Goal: Browse casually

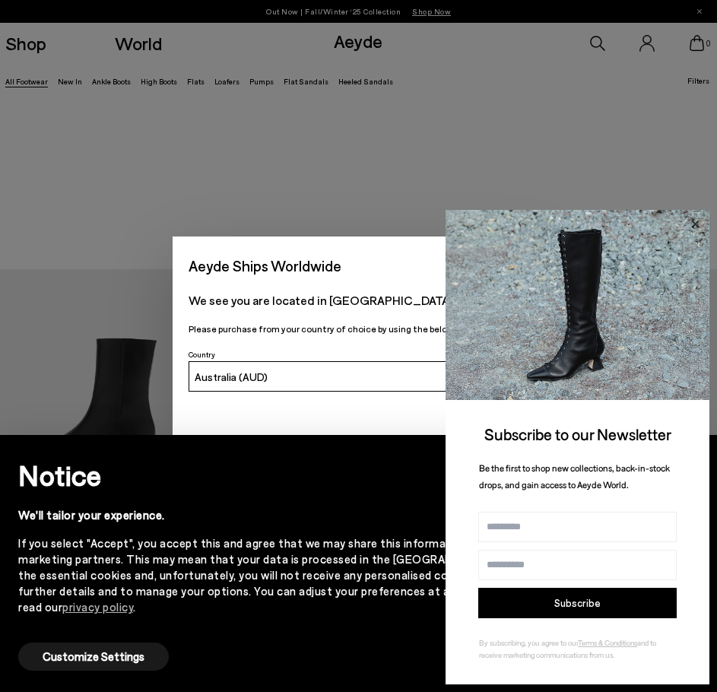
click at [695, 221] on icon at bounding box center [695, 224] width 20 height 20
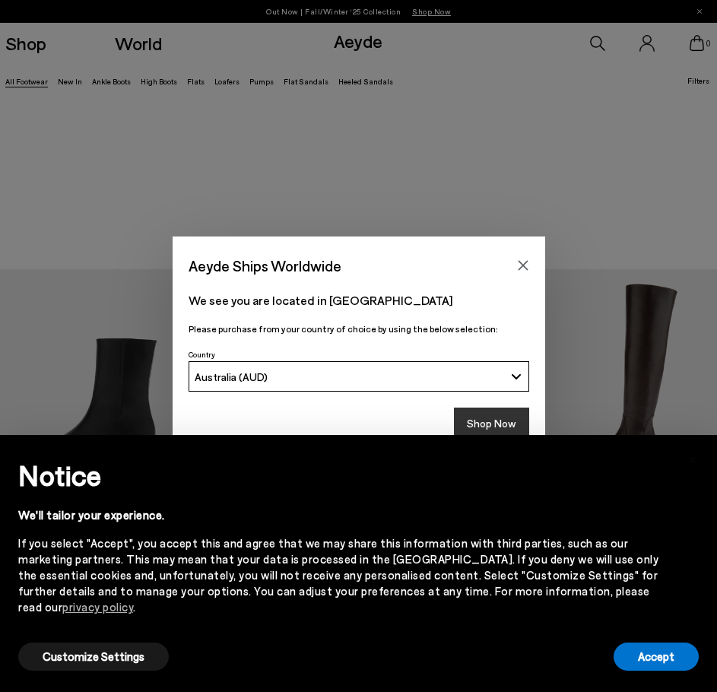
click at [493, 423] on button "Shop Now" at bounding box center [491, 423] width 75 height 32
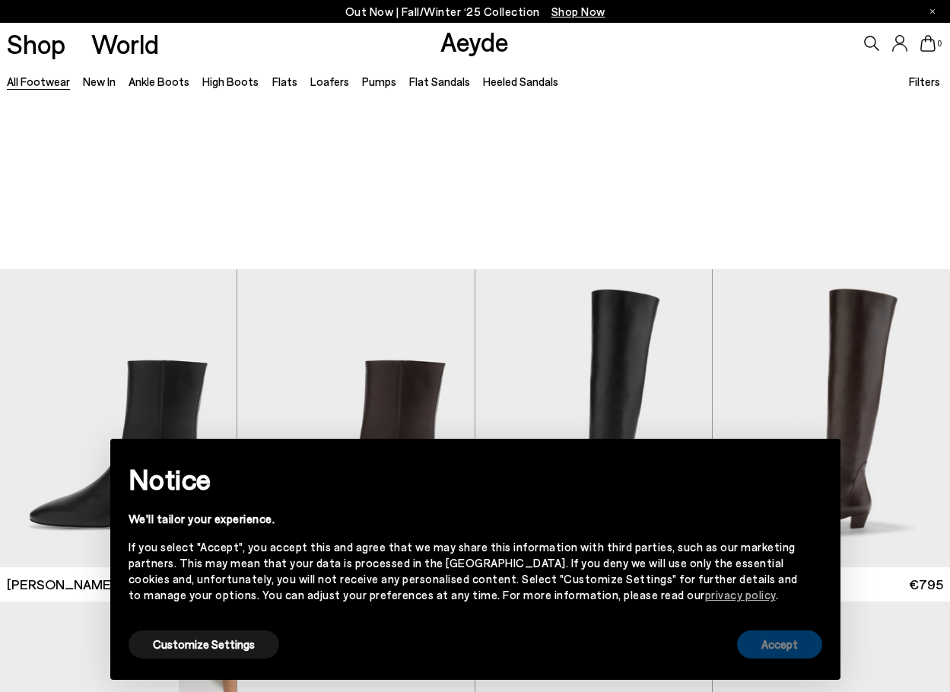
click at [716, 644] on button "Accept" at bounding box center [779, 644] width 85 height 28
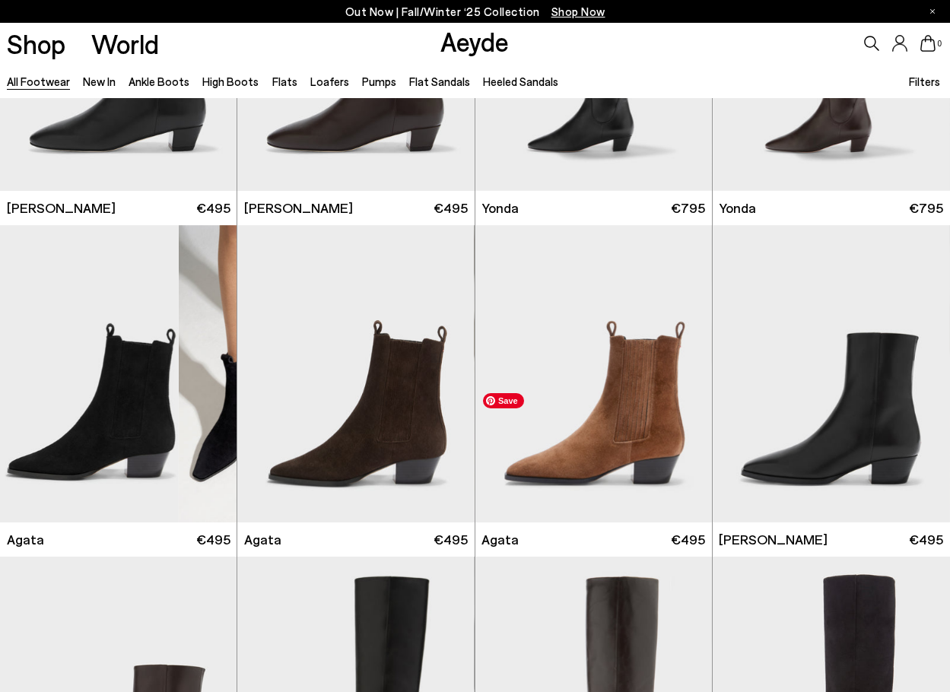
scroll to position [585, 0]
